Goal: Answer question/provide support

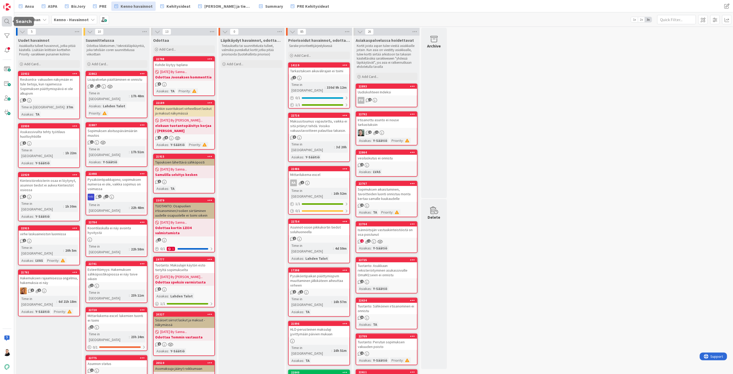
click at [7, 16] on div at bounding box center [7, 21] width 10 height 10
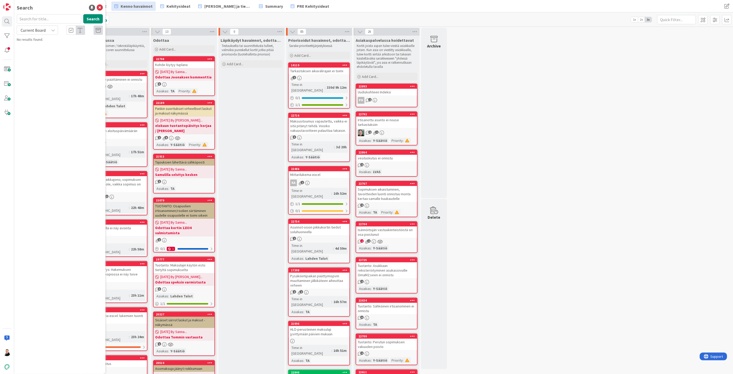
click at [49, 16] on input "text" at bounding box center [49, 18] width 64 height 9
click at [52, 30] on icon at bounding box center [53, 30] width 4 height 4
click at [42, 21] on input "text" at bounding box center [49, 18] width 64 height 9
paste input "21761"
type input "21761"
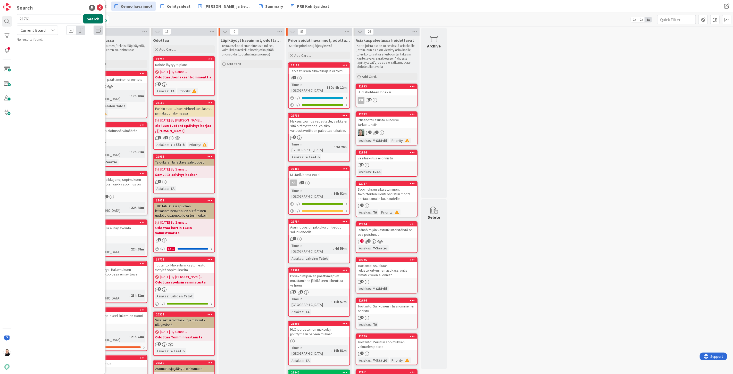
click at [89, 18] on button "Search" at bounding box center [93, 18] width 20 height 9
click at [54, 45] on span "Hakemuksien rajaamisessa ongelmia, hakemuksia ei näy" at bounding box center [59, 48] width 70 height 10
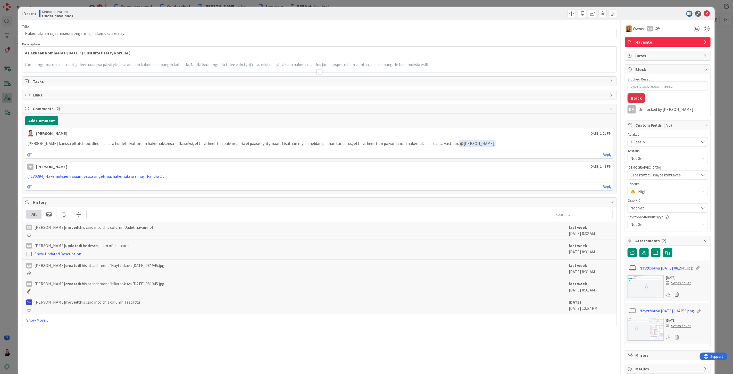
type textarea "x"
click at [317, 71] on div at bounding box center [319, 72] width 6 height 4
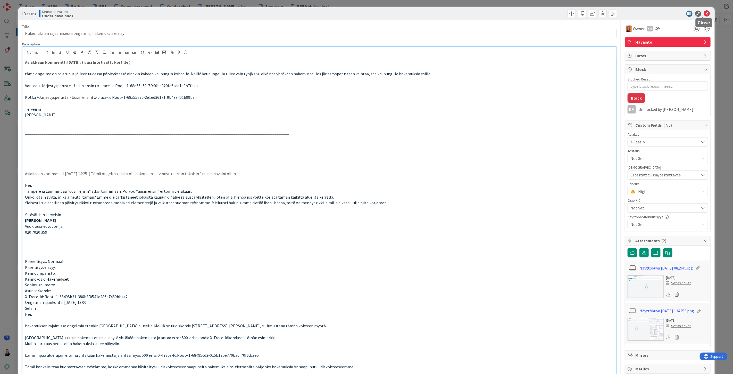
click at [704, 13] on icon at bounding box center [707, 14] width 6 height 6
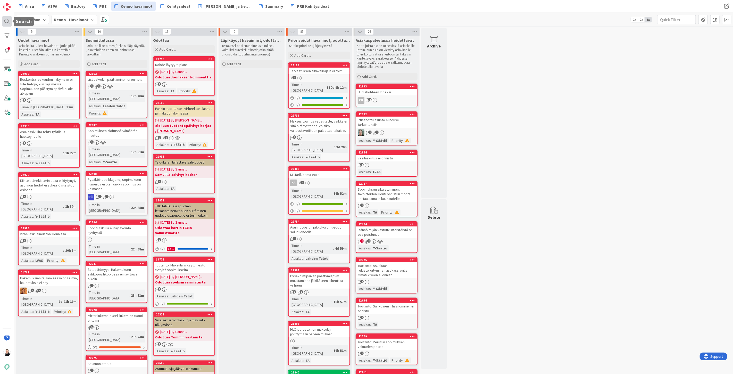
click at [6, 20] on div at bounding box center [7, 21] width 10 height 10
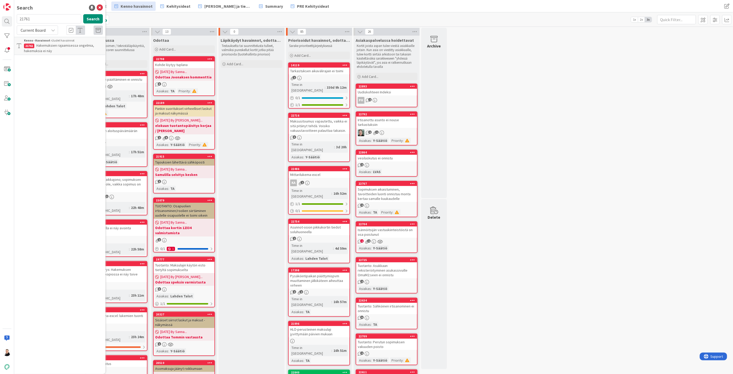
click at [41, 17] on input "21761" at bounding box center [49, 18] width 64 height 9
drag, startPoint x: 43, startPoint y: 19, endPoint x: 0, endPoint y: 29, distance: 44.2
click at [0, 29] on div "Search 2176122823 Search Current Board Kenno - Havainnot › Uudet havainnot 2176…" at bounding box center [7, 187] width 14 height 374
type input "22823"
click at [93, 18] on button "Search" at bounding box center [93, 18] width 20 height 9
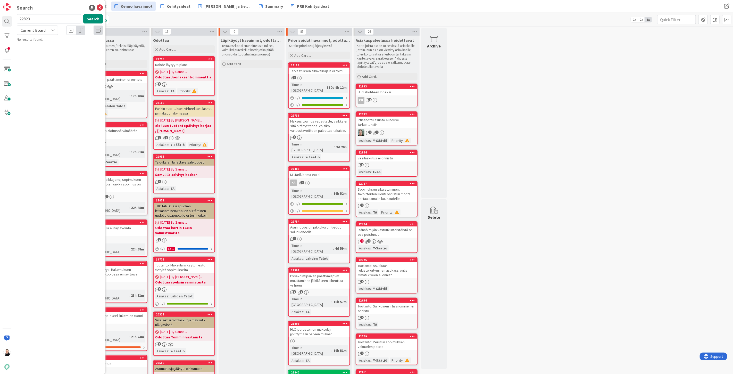
click at [49, 29] on div "Current Board" at bounding box center [37, 30] width 41 height 9
click at [37, 50] on span "All Boards" at bounding box center [47, 52] width 54 height 8
click at [55, 45] on span "Vuokrahakemuksen näkymän käytettävyys huonontunut" at bounding box center [63, 48] width 78 height 10
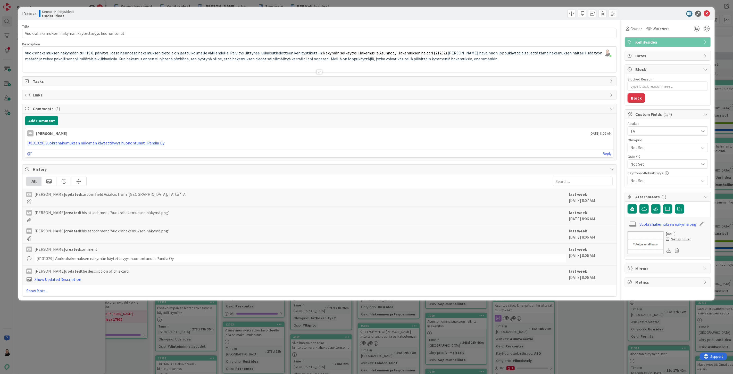
type textarea "x"
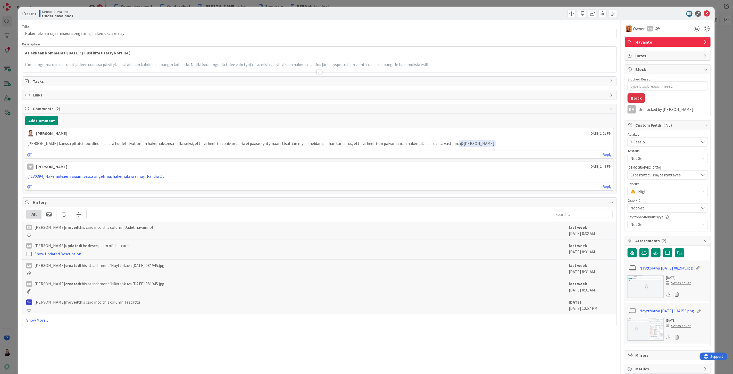
click at [318, 69] on div at bounding box center [319, 65] width 594 height 13
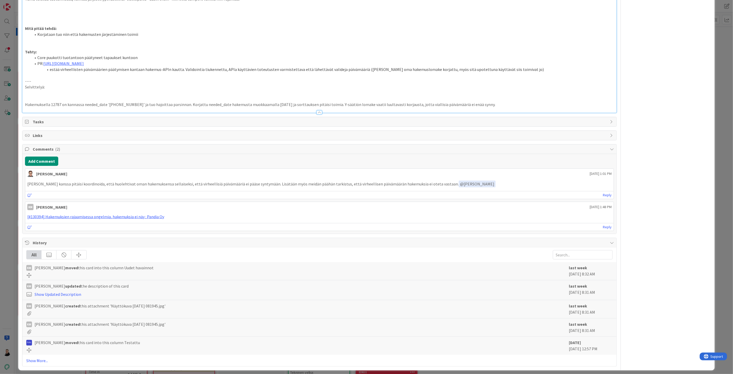
scroll to position [437, 0]
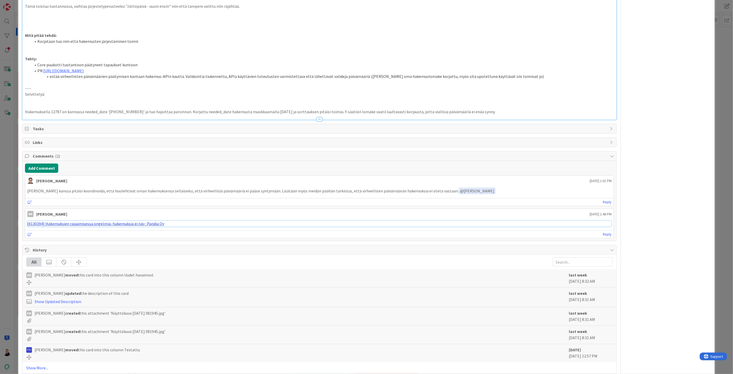
click at [129, 226] on link "[#130394] Hakemuksien rajaamisessa ongelmia, hakemuksia ei näy : Pandia Oy" at bounding box center [95, 223] width 137 height 5
type textarea "x"
